Goal: Task Accomplishment & Management: Use online tool/utility

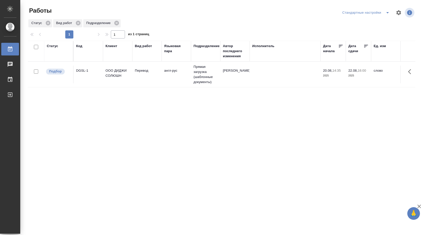
click at [261, 80] on td at bounding box center [285, 75] width 71 height 18
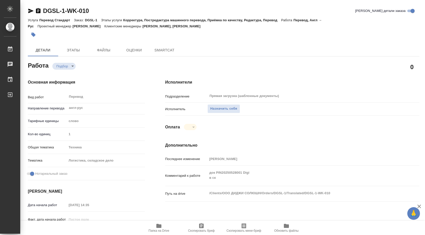
type textarea "x"
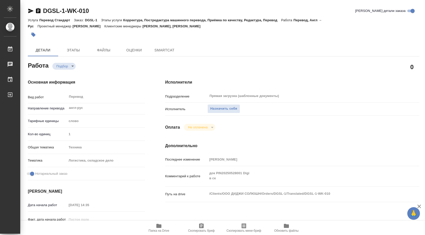
type textarea "x"
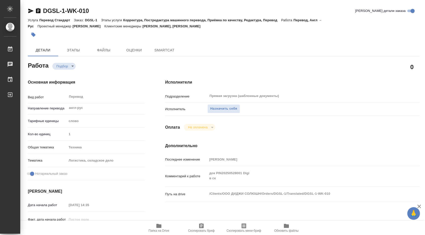
type textarea "x"
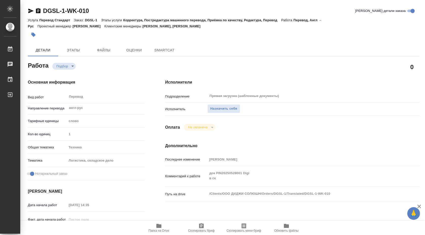
type textarea "x"
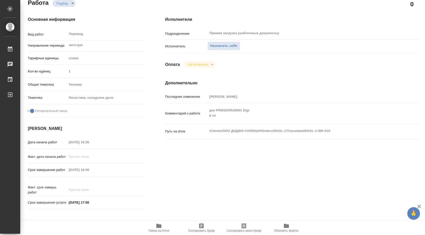
scroll to position [63, 0]
type textarea "x"
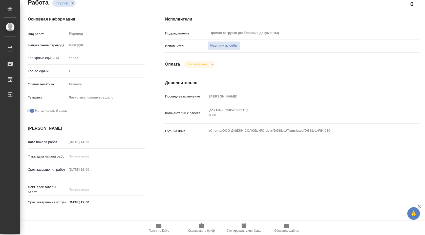
type textarea "x"
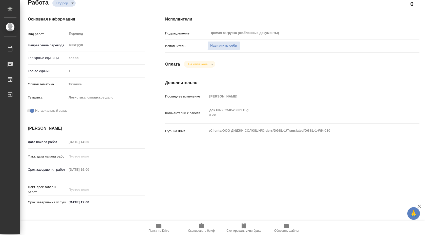
type textarea "x"
click at [156, 228] on icon "button" at bounding box center [159, 226] width 6 height 6
